Goal: Information Seeking & Learning: Find specific fact

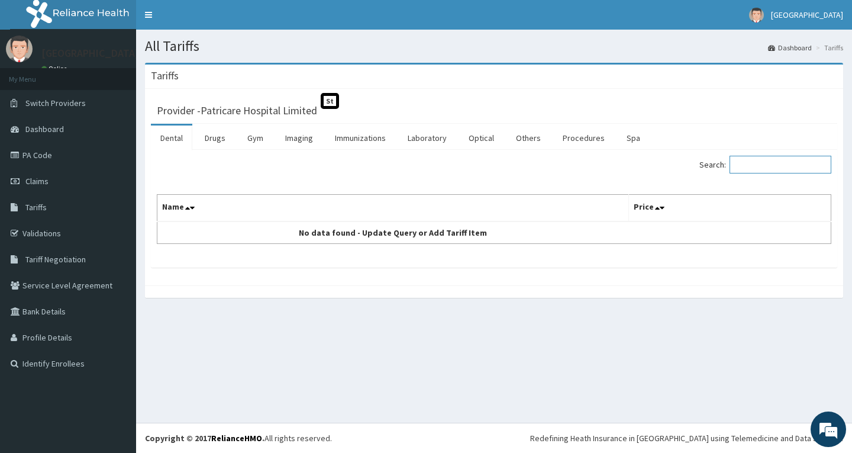
click at [753, 162] on input "Search:" at bounding box center [781, 165] width 102 height 18
click at [228, 142] on link "Drugs" at bounding box center [215, 137] width 40 height 25
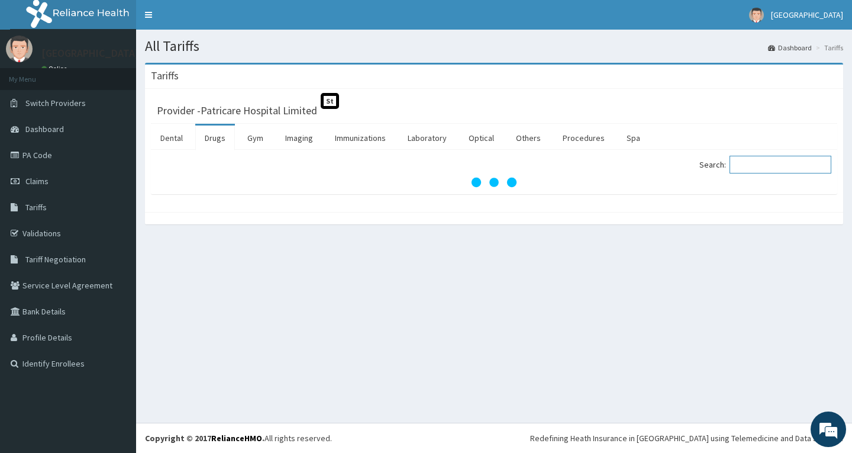
click at [779, 169] on input "Search:" at bounding box center [781, 165] width 102 height 18
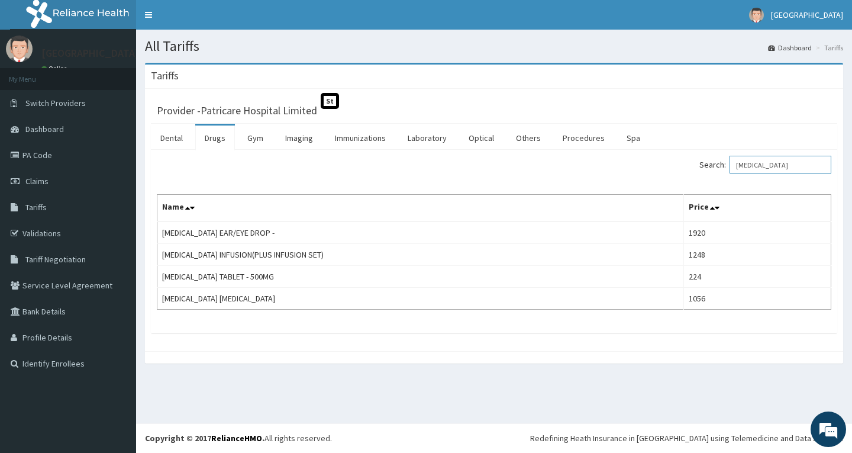
click at [790, 164] on input "CIPRO" at bounding box center [781, 165] width 102 height 18
type input "C"
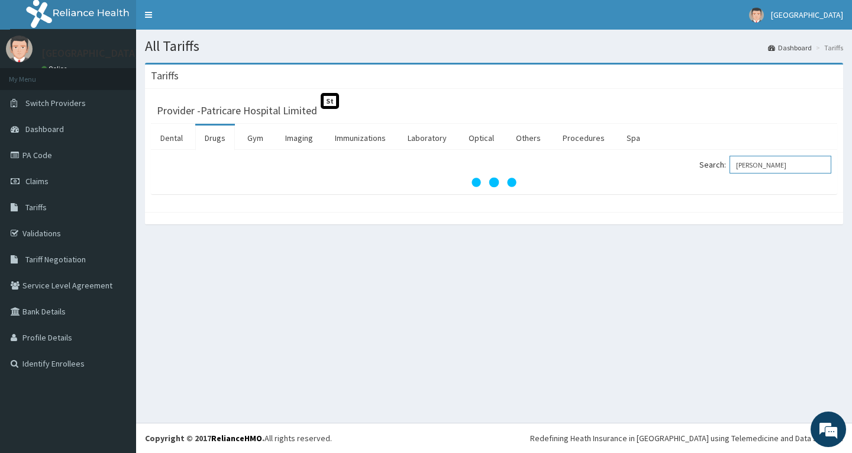
click at [764, 166] on input "TINA" at bounding box center [781, 165] width 102 height 18
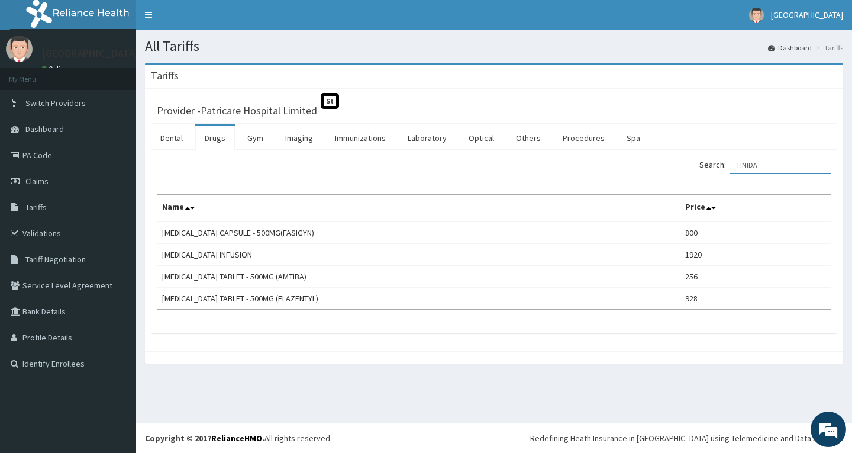
click at [805, 159] on input "TINIDA" at bounding box center [781, 165] width 102 height 18
type input "T"
click at [777, 164] on input "CIPRO" at bounding box center [781, 165] width 102 height 18
type input "C"
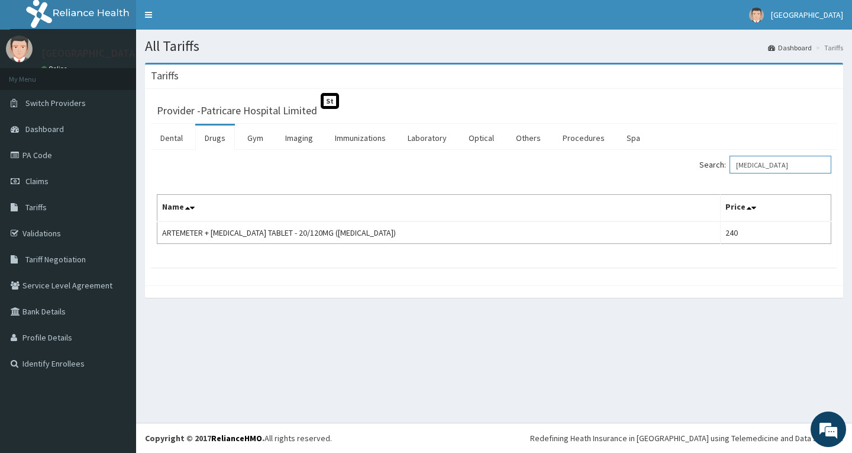
click at [801, 169] on input "COARTEM" at bounding box center [781, 165] width 102 height 18
type input "C"
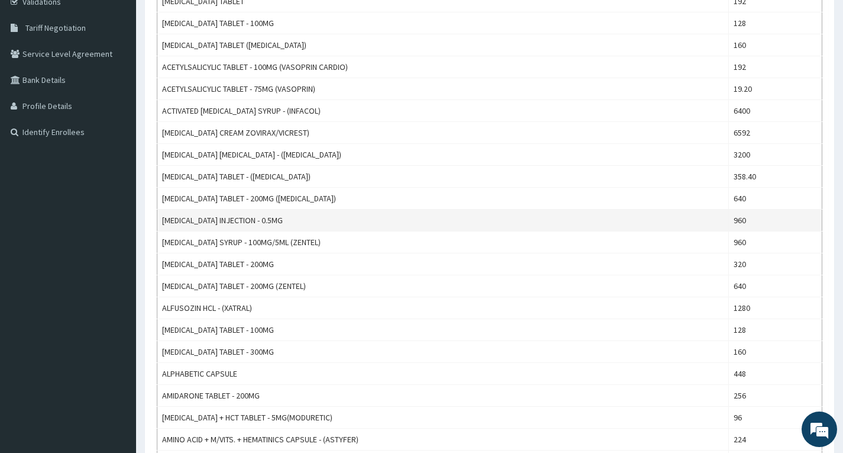
scroll to position [93, 0]
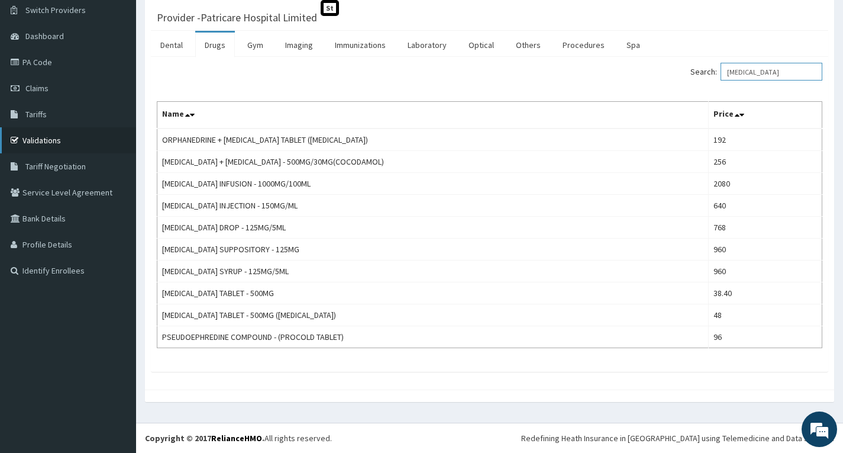
type input "PARACETAMOL"
click at [75, 142] on link "Validations" at bounding box center [68, 140] width 136 height 26
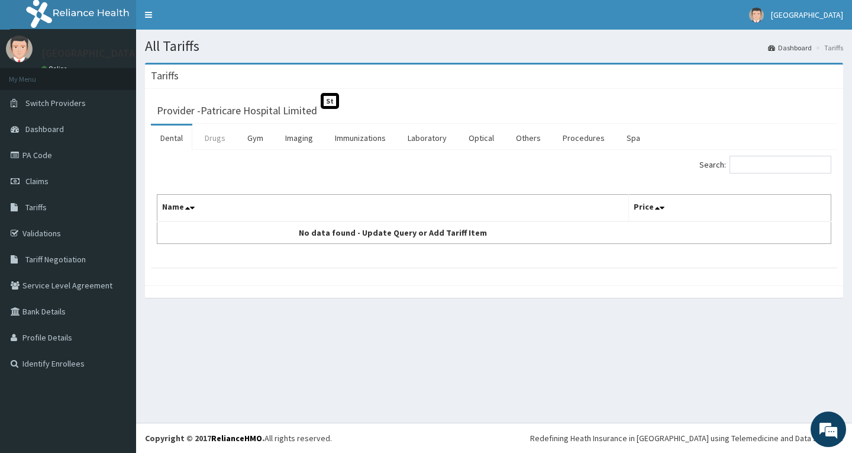
click at [217, 149] on link "Drugs" at bounding box center [215, 137] width 40 height 25
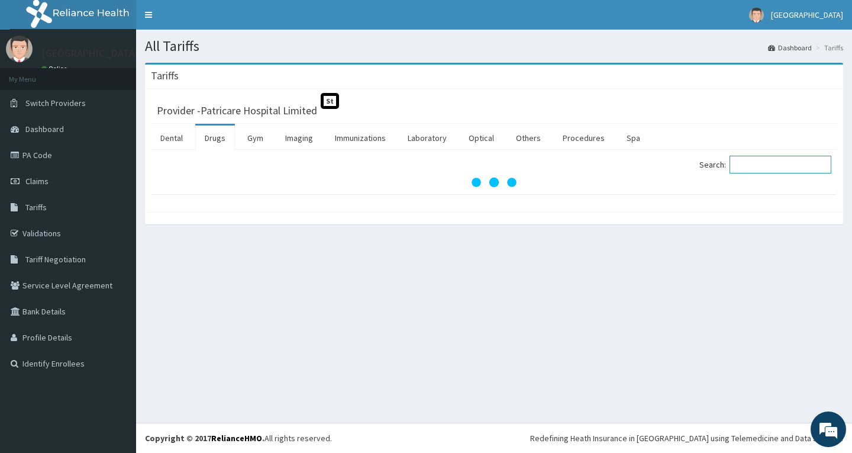
click at [766, 169] on input "Search:" at bounding box center [781, 165] width 102 height 18
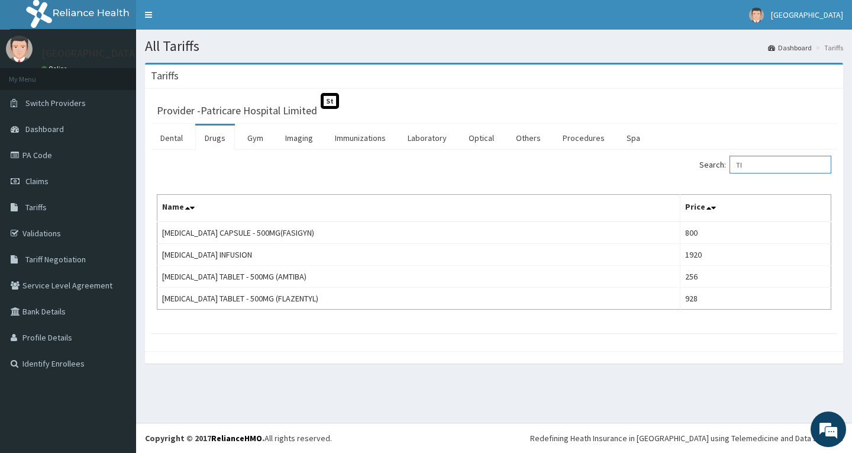
type input "T"
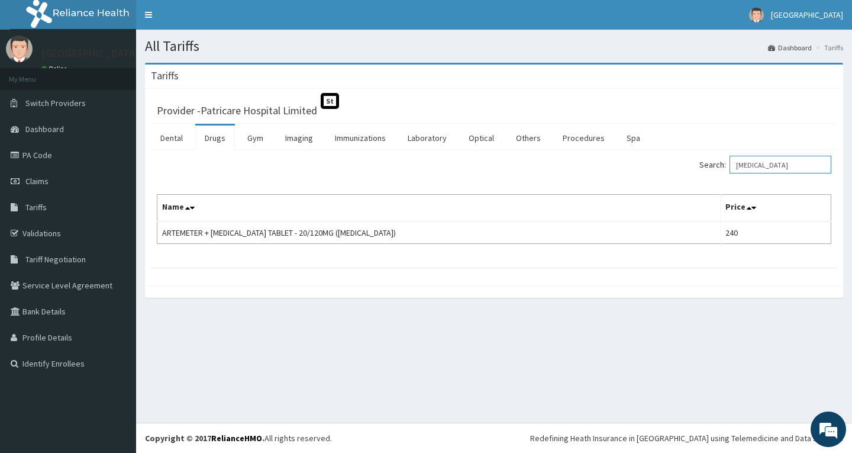
type input "[MEDICAL_DATA]"
